Goal: Transaction & Acquisition: Purchase product/service

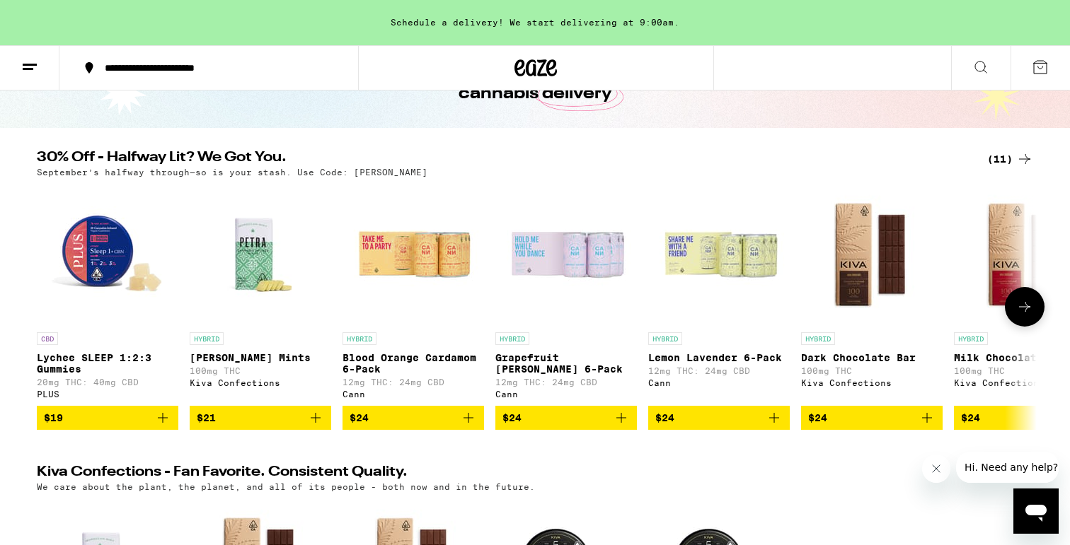
click at [320, 420] on icon "Add to bag" at bounding box center [315, 418] width 17 height 17
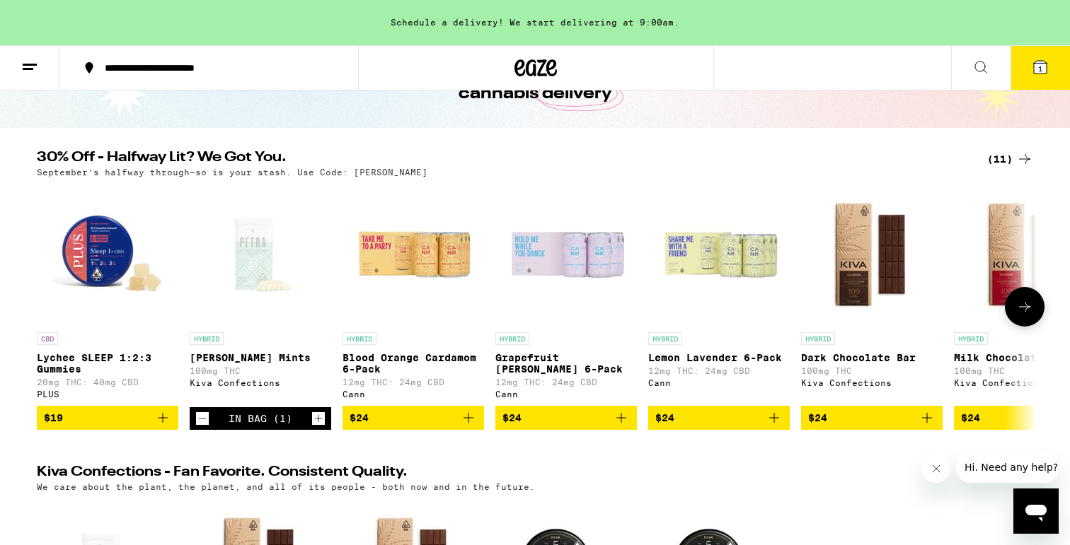
click at [463, 417] on button "$24" at bounding box center [412, 418] width 141 height 24
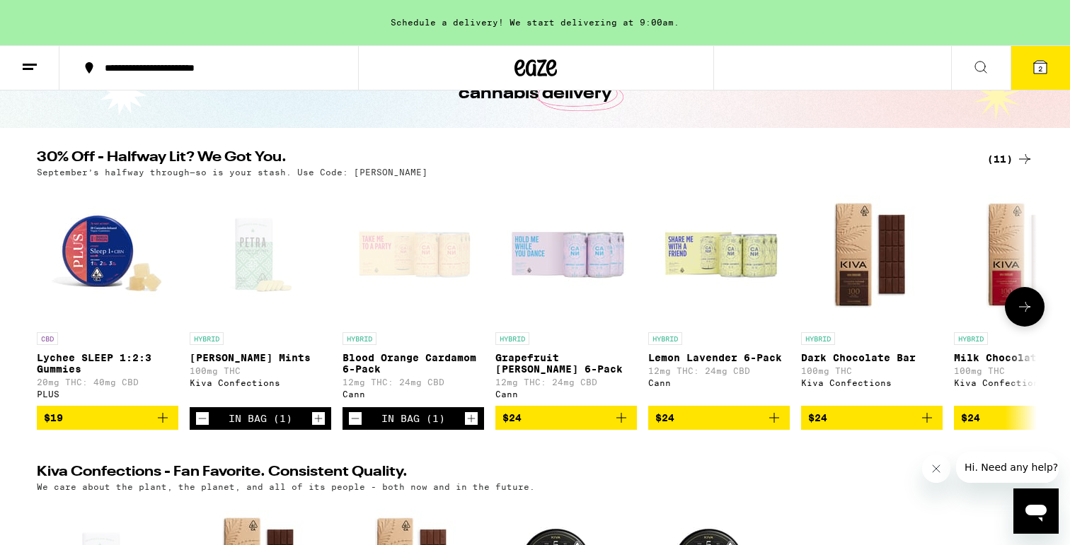
click at [625, 422] on icon "Add to bag" at bounding box center [621, 418] width 17 height 17
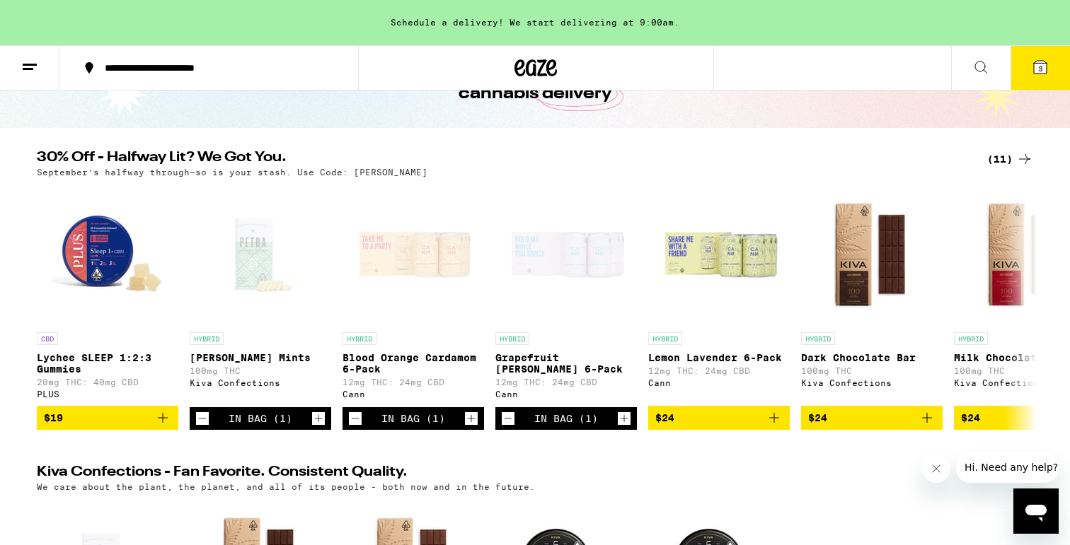
click at [1039, 76] on button "3" at bounding box center [1039, 68] width 59 height 44
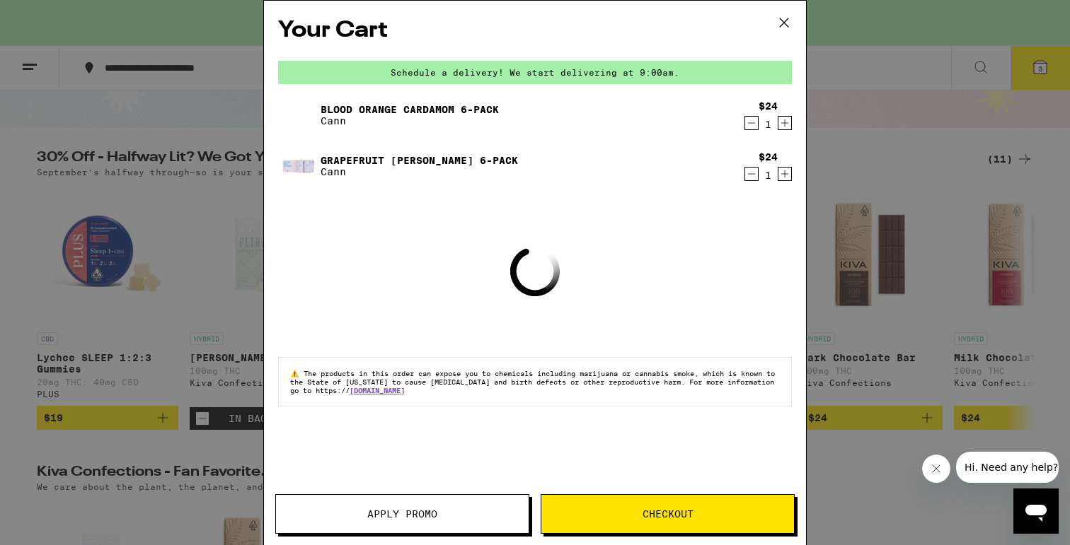
click at [625, 510] on span "Checkout" at bounding box center [667, 514] width 253 height 10
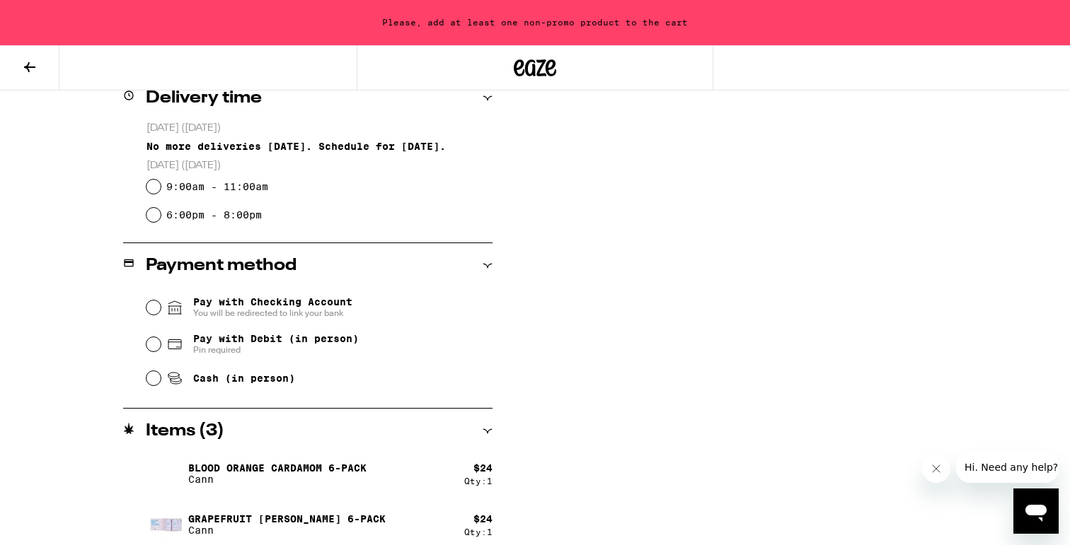
scroll to position [369, 0]
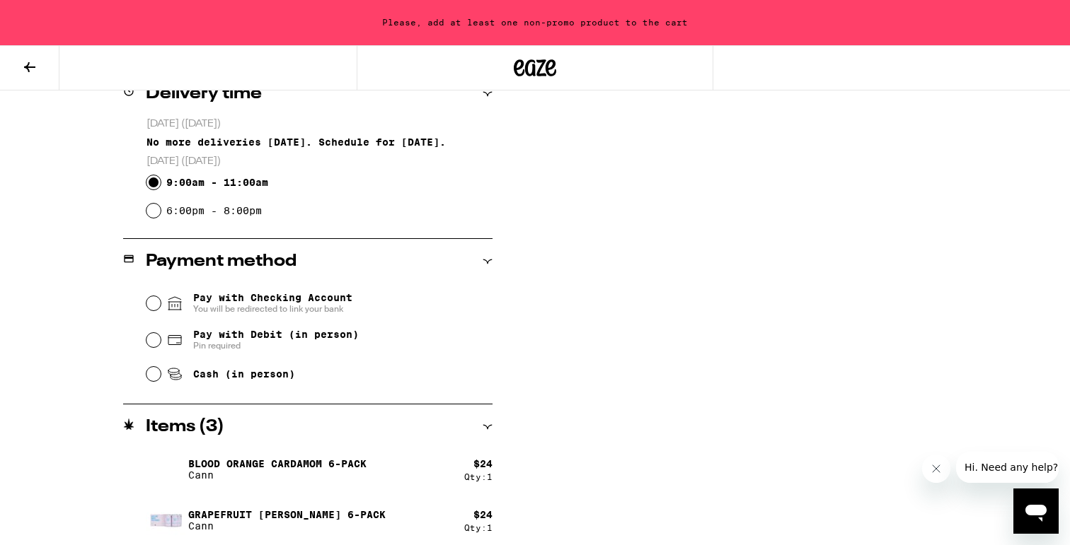
click at [155, 183] on input "9:00am - 11:00am" at bounding box center [153, 182] width 14 height 14
radio input "true"
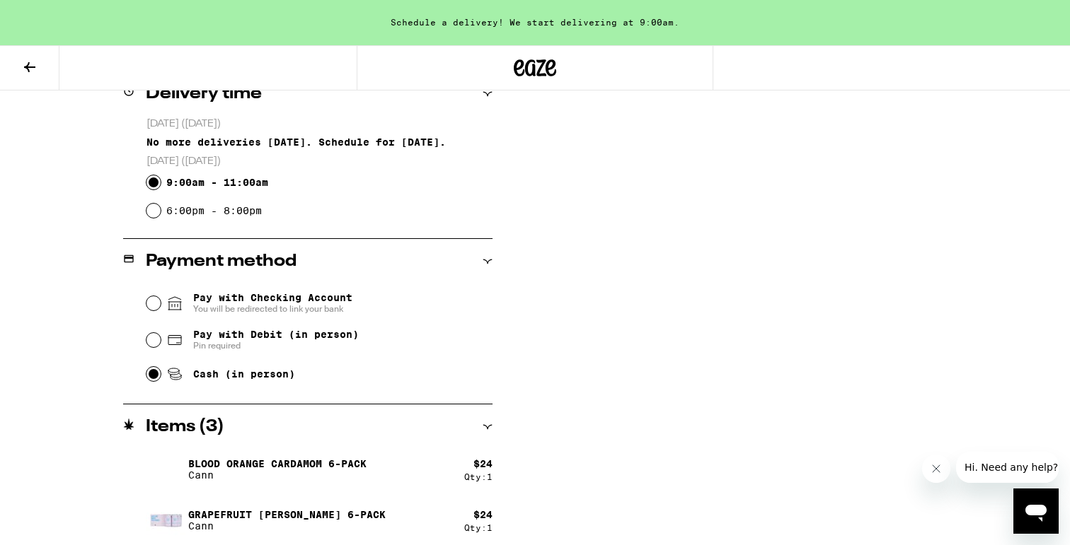
click at [152, 373] on input "Cash (in person)" at bounding box center [153, 374] width 14 height 14
radio input "true"
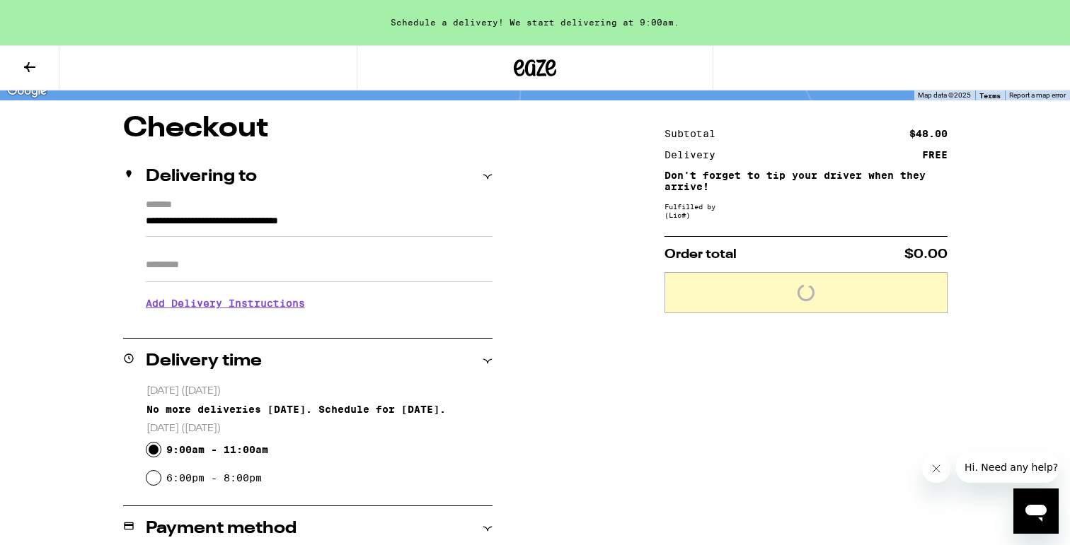
scroll to position [99, 0]
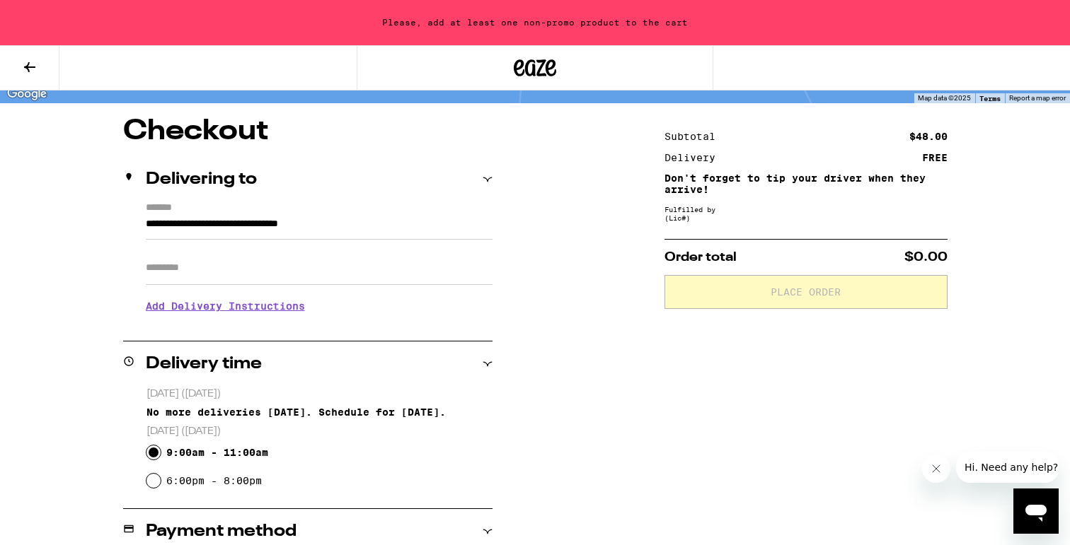
click at [18, 69] on button at bounding box center [29, 68] width 59 height 45
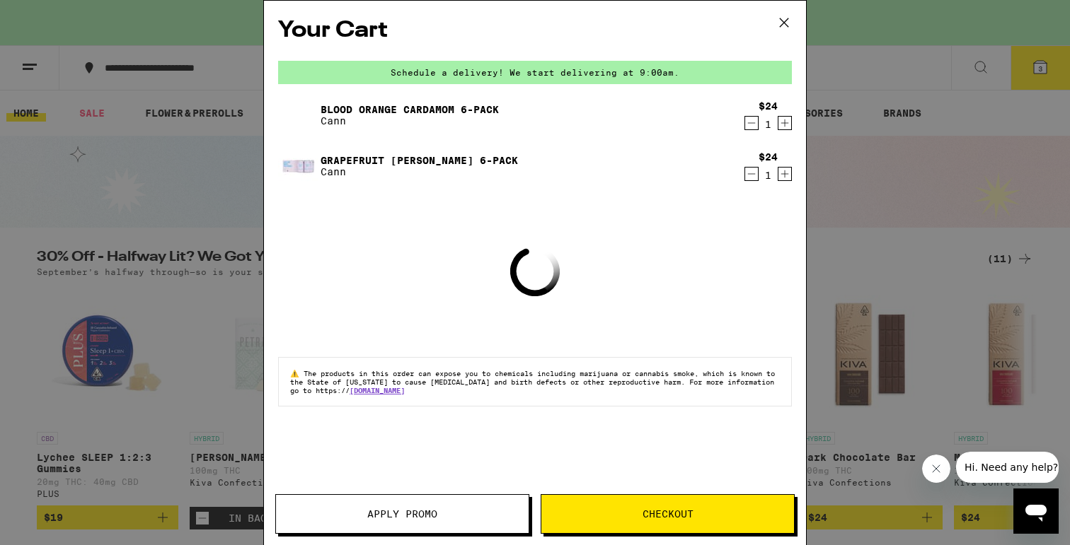
click at [781, 24] on icon at bounding box center [783, 22] width 21 height 21
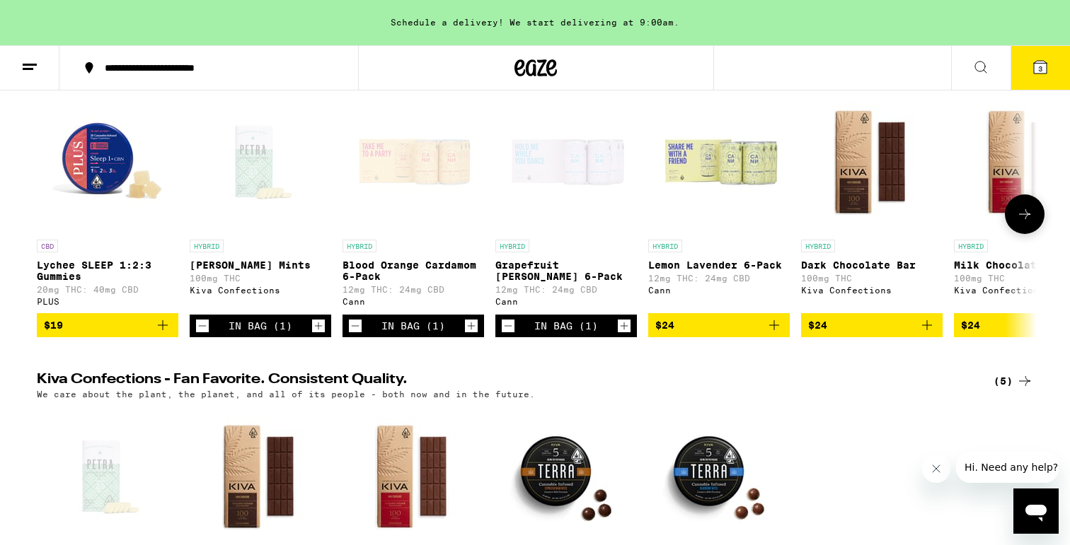
scroll to position [238, 0]
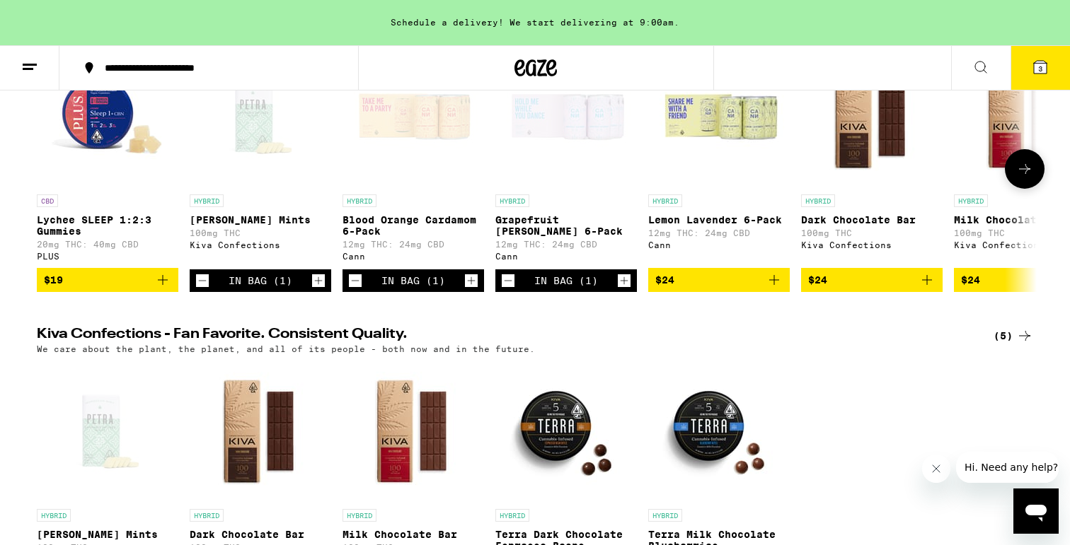
click at [779, 289] on icon "Add to bag" at bounding box center [773, 280] width 17 height 17
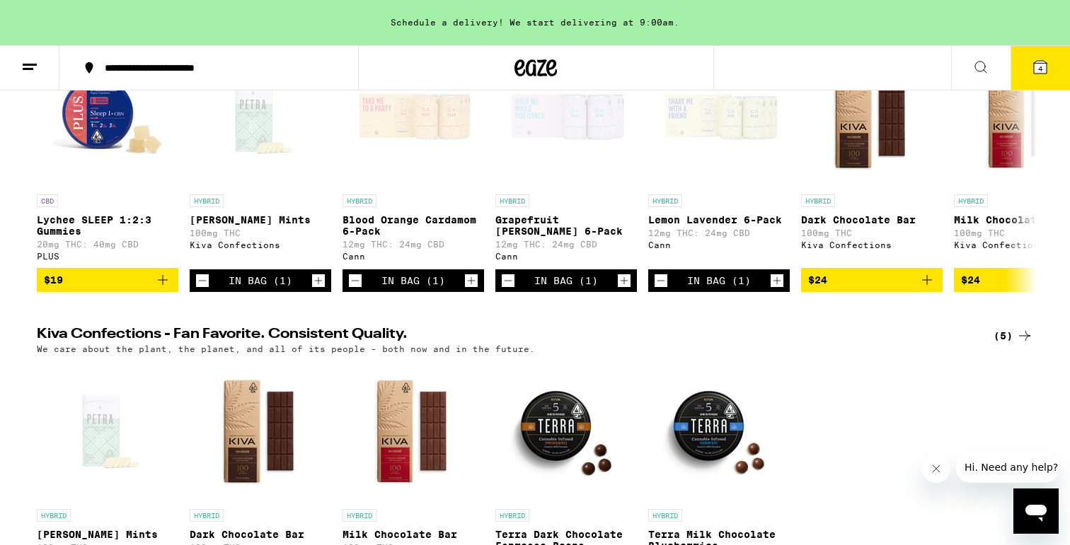
click at [1036, 74] on icon at bounding box center [1040, 67] width 13 height 13
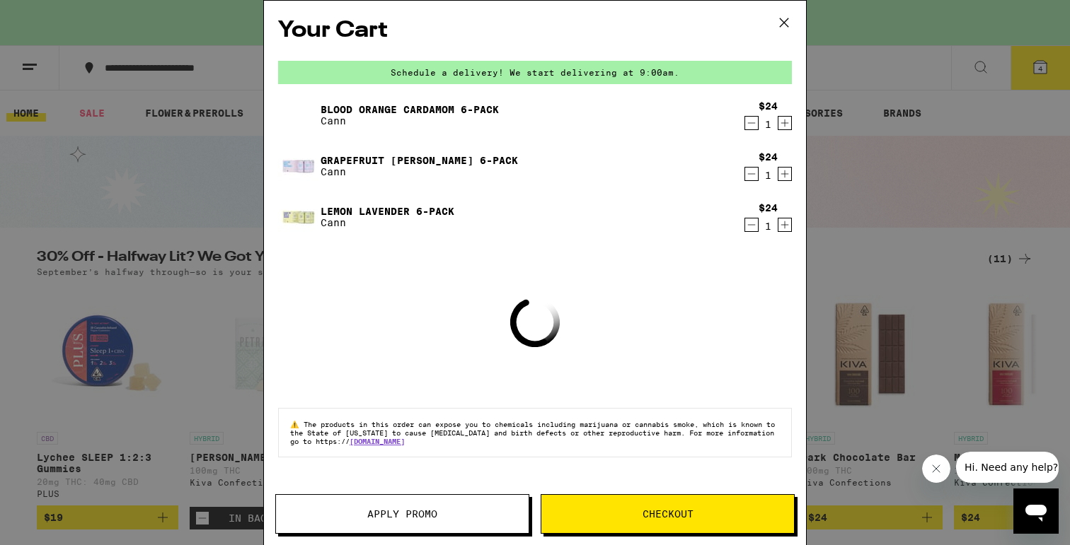
click at [943, 470] on button "Close message from company" at bounding box center [936, 469] width 28 height 28
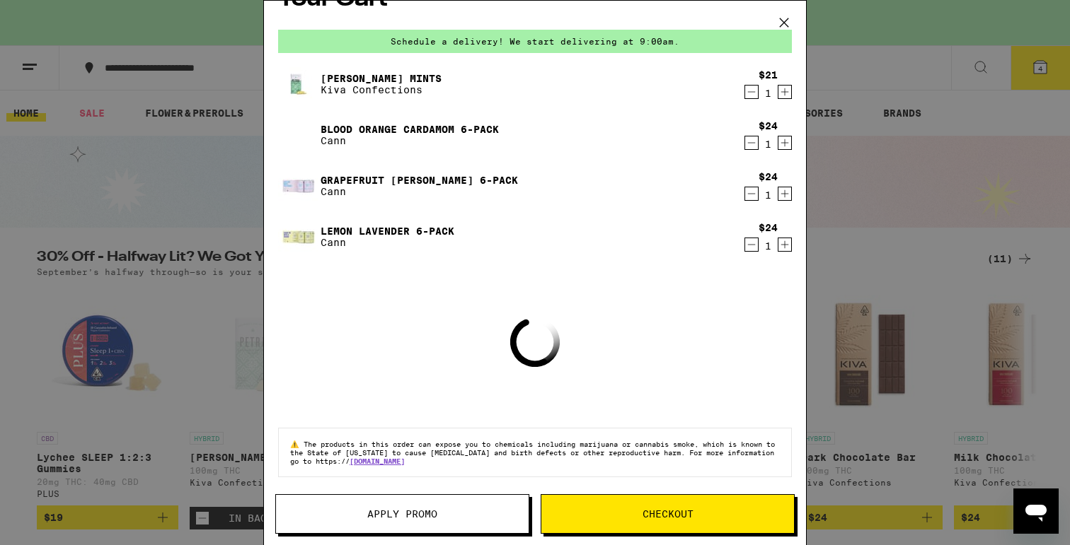
scroll to position [31, 0]
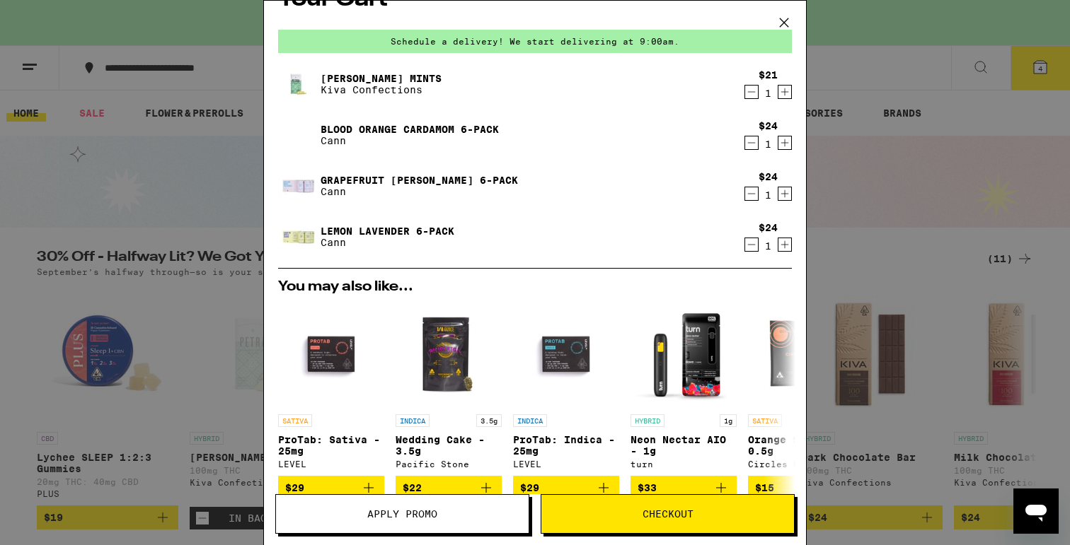
click at [637, 501] on button "Checkout" at bounding box center [667, 515] width 254 height 40
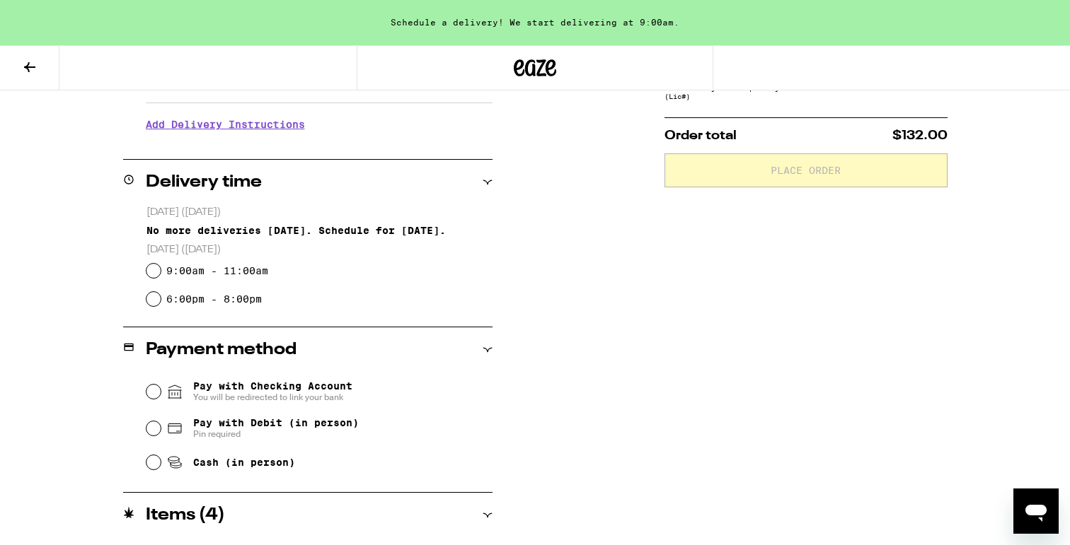
scroll to position [284, 0]
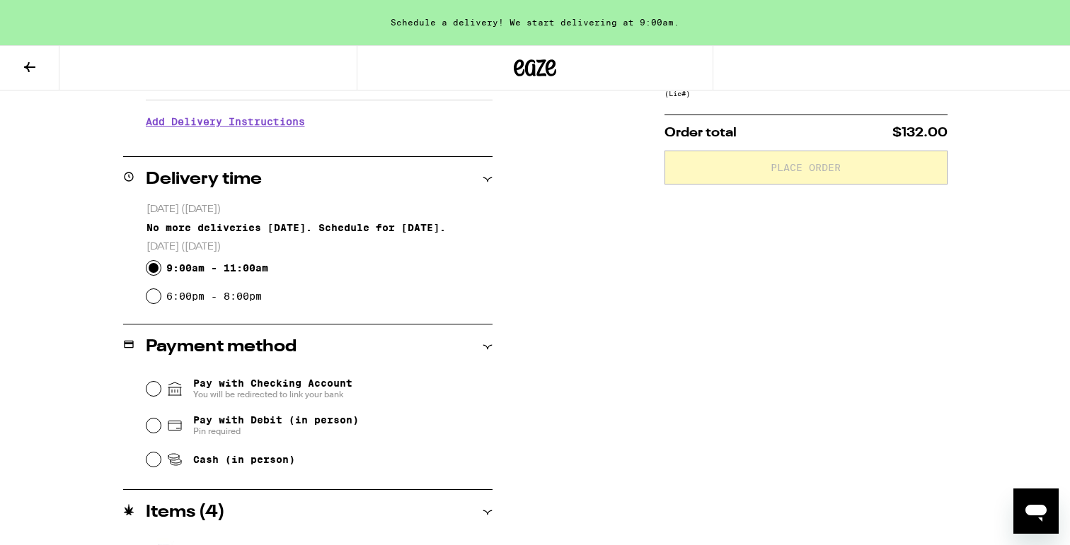
click at [154, 267] on input "9:00am - 11:00am" at bounding box center [153, 268] width 14 height 14
radio input "true"
click at [153, 456] on input "Cash (in person)" at bounding box center [153, 460] width 14 height 14
radio input "true"
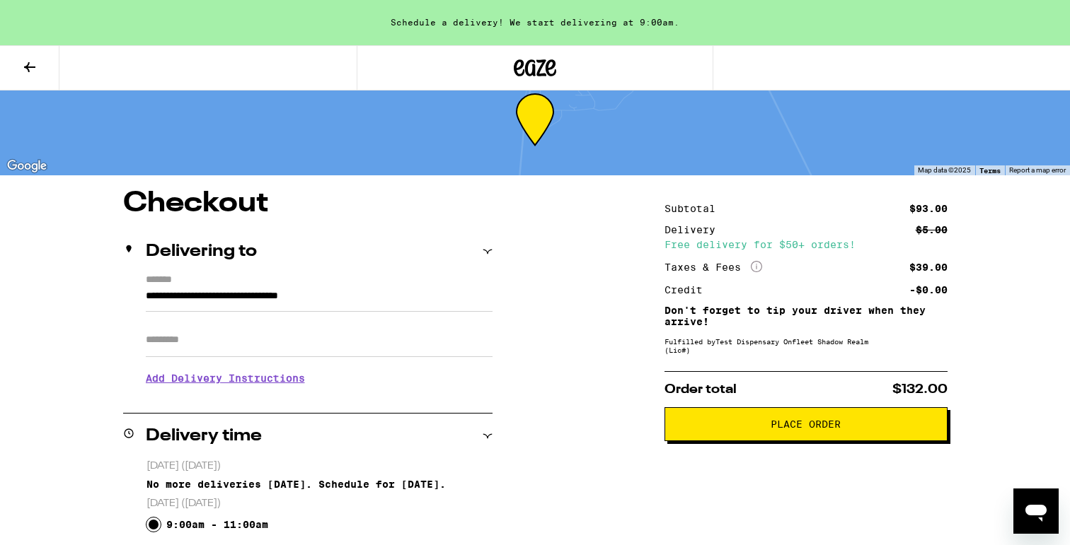
scroll to position [26, 0]
click at [738, 430] on span "Place Order" at bounding box center [805, 425] width 259 height 10
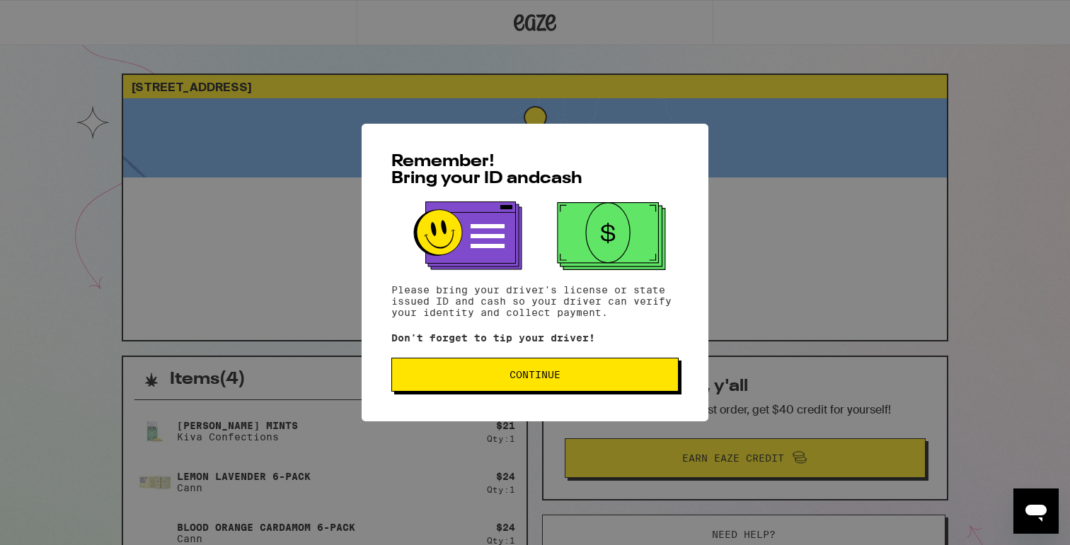
click at [570, 375] on span "Continue" at bounding box center [534, 375] width 263 height 10
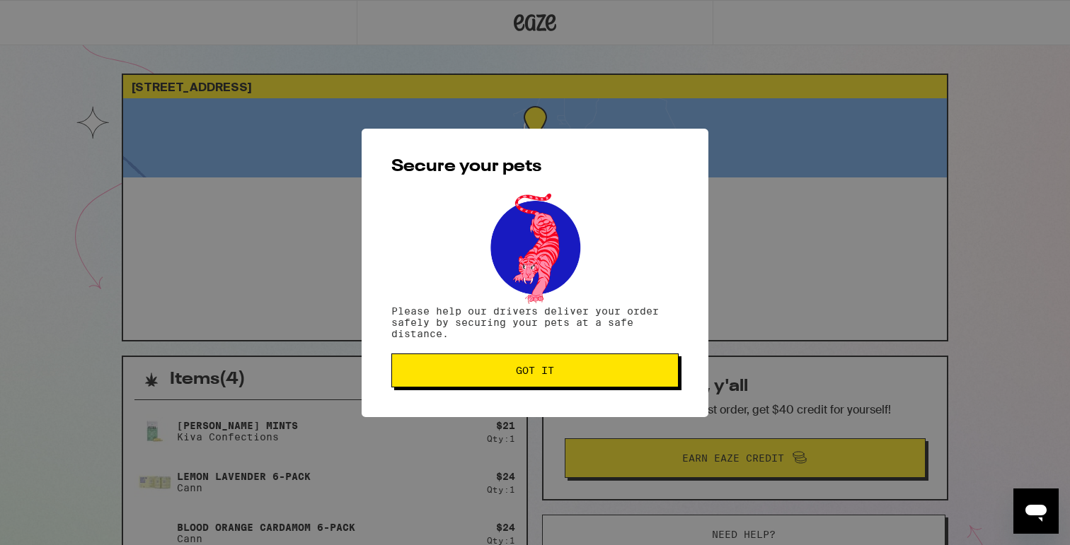
click at [570, 375] on span "Got it" at bounding box center [534, 371] width 263 height 10
